Goal: Information Seeking & Learning: Find specific fact

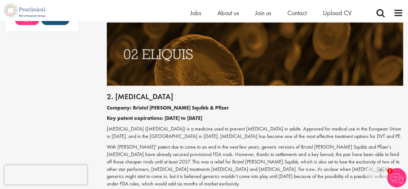
scroll to position [592, 0]
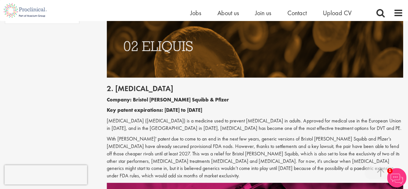
click at [132, 88] on h2 "2. [MEDICAL_DATA]" at bounding box center [255, 88] width 297 height 8
drag, startPoint x: 343, startPoint y: 120, endPoint x: 310, endPoint y: 118, distance: 32.3
click at [310, 118] on p "[MEDICAL_DATA] ([MEDICAL_DATA]) is a medicine used to prevent [MEDICAL_DATA] in…" at bounding box center [255, 124] width 297 height 15
copy p "European Union"
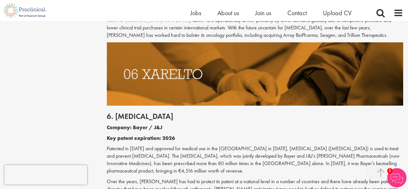
scroll to position [1253, 0]
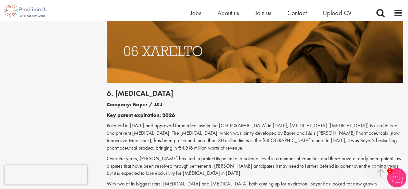
click at [130, 89] on h2 "6. [MEDICAL_DATA]" at bounding box center [255, 93] width 297 height 8
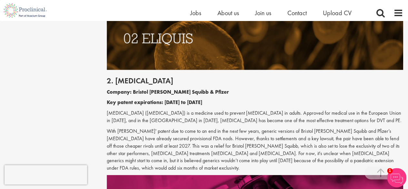
scroll to position [607, 0]
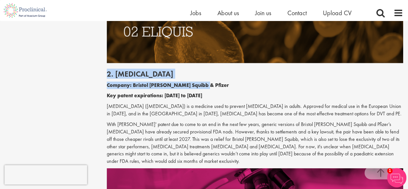
drag, startPoint x: 106, startPoint y: 73, endPoint x: 202, endPoint y: 80, distance: 95.8
click at [202, 80] on div "2. [MEDICAL_DATA] Company: Bristol [PERSON_NAME] Squibb & Pfizer Key patent exp…" at bounding box center [255, 115] width 306 height 105
copy div "2. [MEDICAL_DATA] Company: Bristol [PERSON_NAME] Squibb & Pfizer"
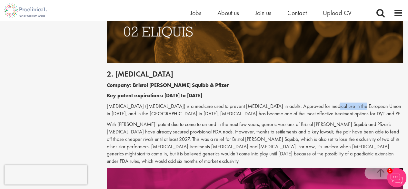
drag, startPoint x: 324, startPoint y: 108, endPoint x: 344, endPoint y: 108, distance: 19.7
click at [344, 108] on p "[MEDICAL_DATA] ([MEDICAL_DATA]) is a medicine used to prevent [MEDICAL_DATA] in…" at bounding box center [255, 109] width 297 height 15
copy p "European Union"
